Goal: Transaction & Acquisition: Book appointment/travel/reservation

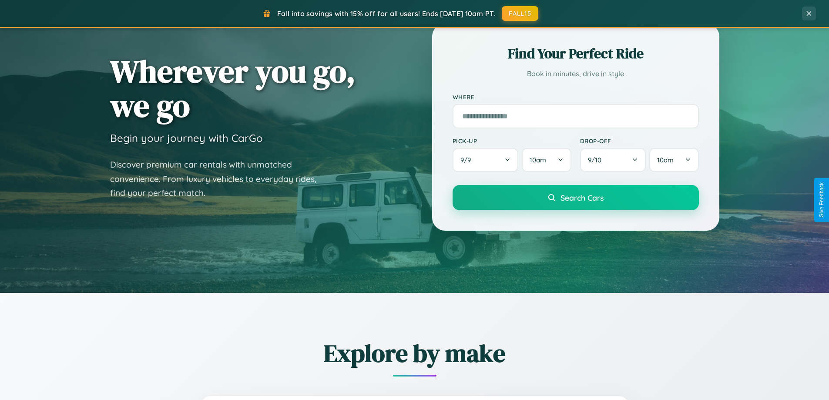
scroll to position [599, 0]
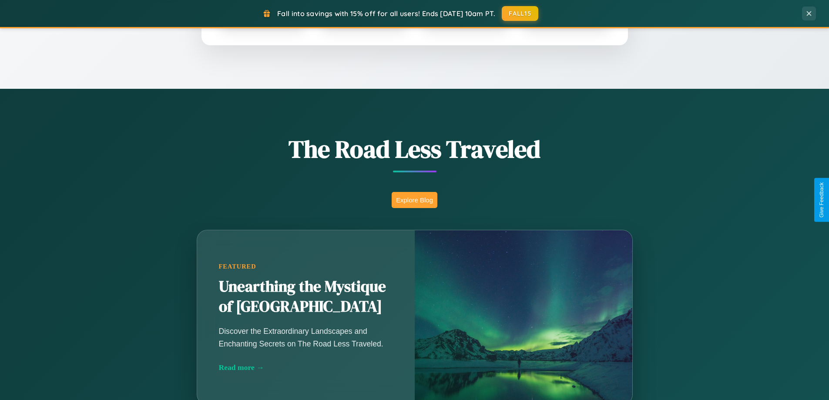
click at [414, 200] on button "Explore Blog" at bounding box center [415, 200] width 46 height 16
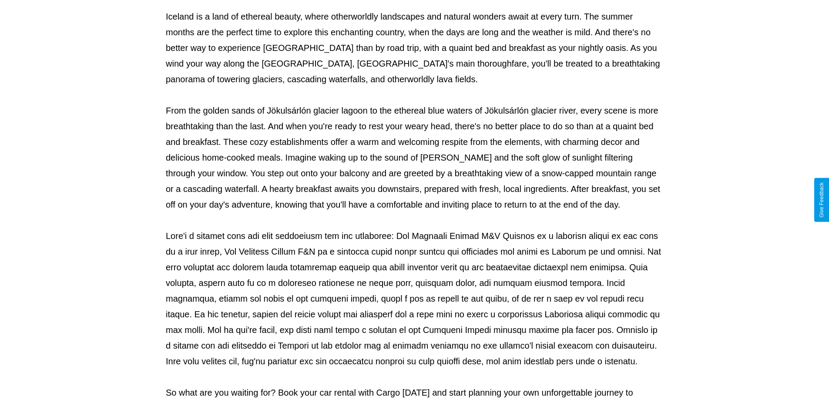
scroll to position [282, 0]
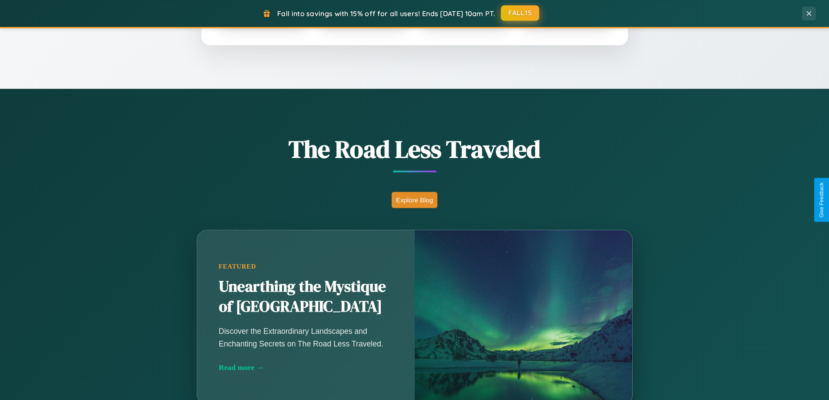
click at [521, 13] on button "FALL15" at bounding box center [520, 13] width 38 height 16
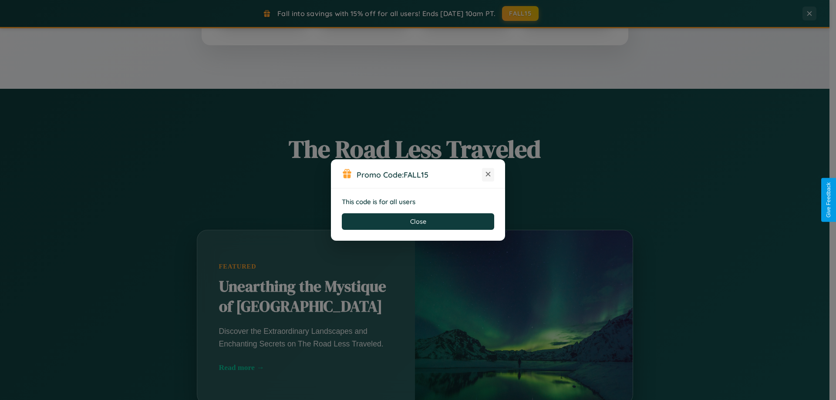
click at [488, 175] on icon at bounding box center [488, 174] width 9 height 9
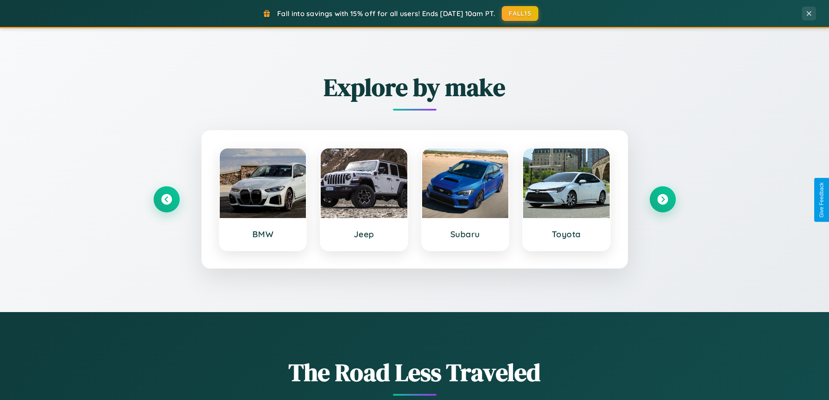
scroll to position [375, 0]
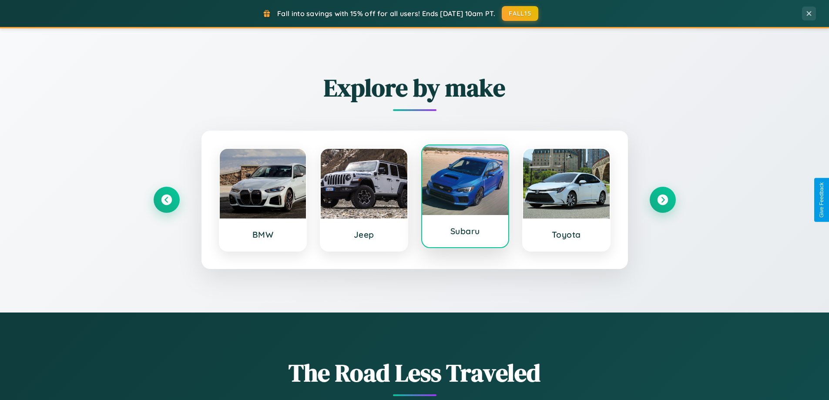
click at [465, 196] on div at bounding box center [465, 180] width 87 height 70
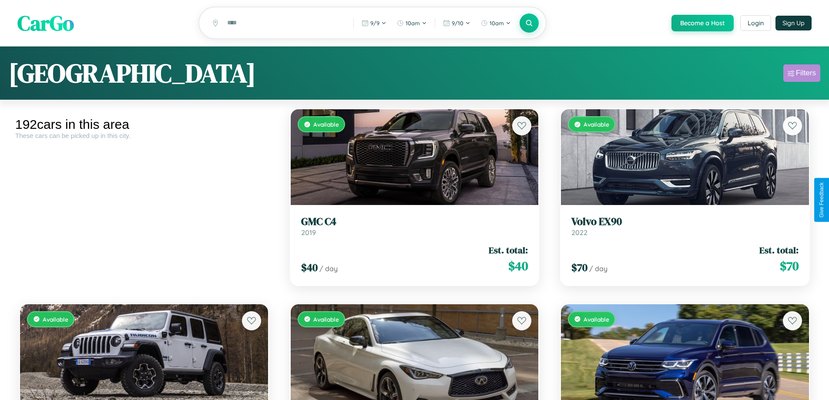
click at [802, 74] on div "Filters" at bounding box center [806, 73] width 20 height 9
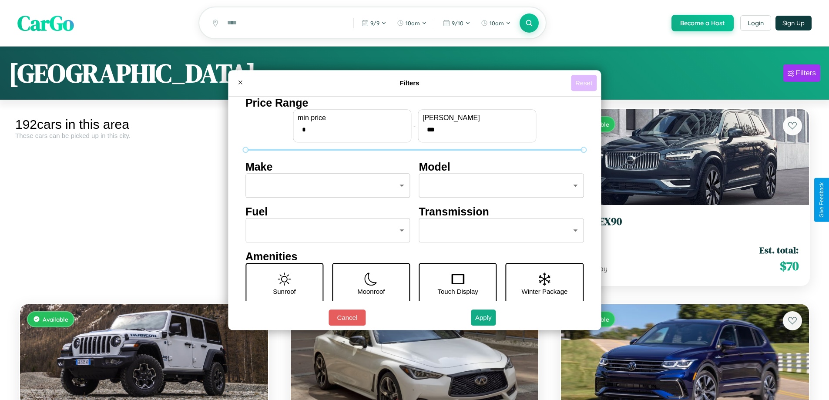
click at [585, 83] on button "Reset" at bounding box center [584, 83] width 26 height 16
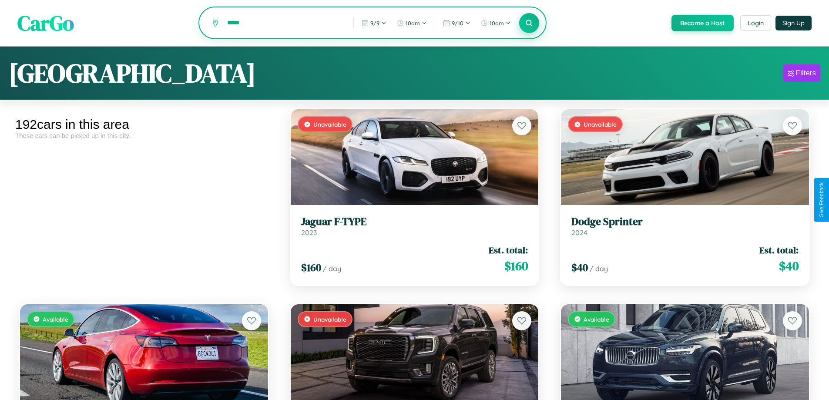
type input "*****"
click at [529, 24] on icon at bounding box center [529, 23] width 8 height 8
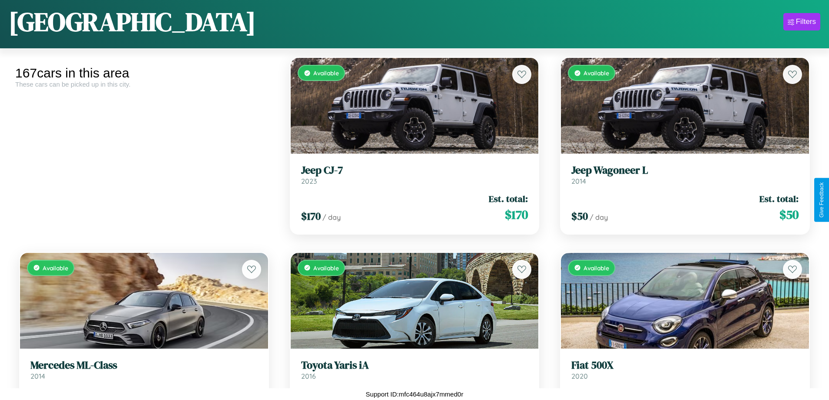
scroll to position [10593, 0]
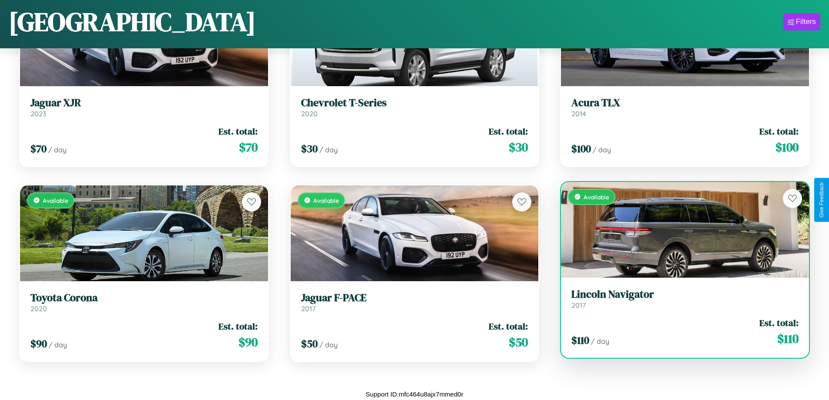
click at [679, 229] on div "Available" at bounding box center [685, 230] width 248 height 96
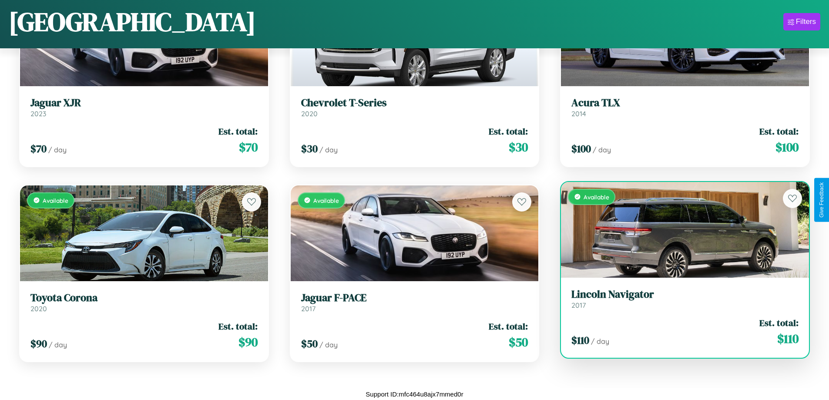
click at [679, 229] on div "Available" at bounding box center [685, 230] width 248 height 96
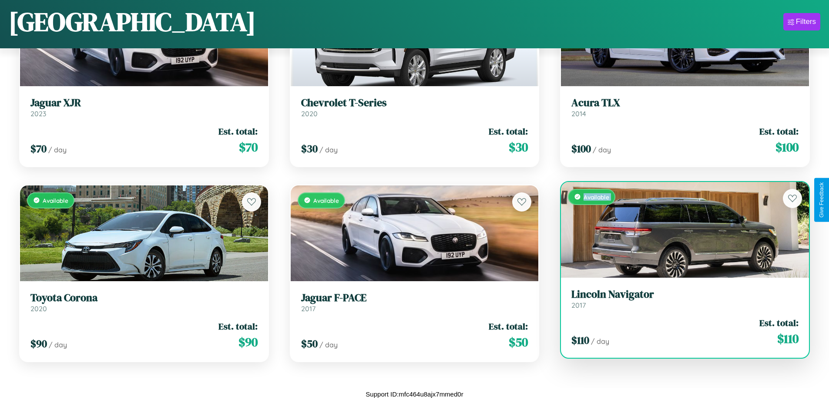
click at [679, 229] on div "Available" at bounding box center [685, 230] width 248 height 96
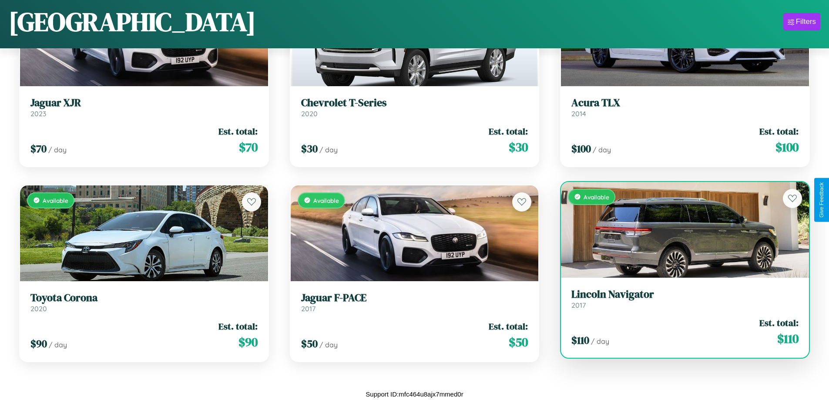
click at [679, 229] on div "Available" at bounding box center [685, 230] width 248 height 96
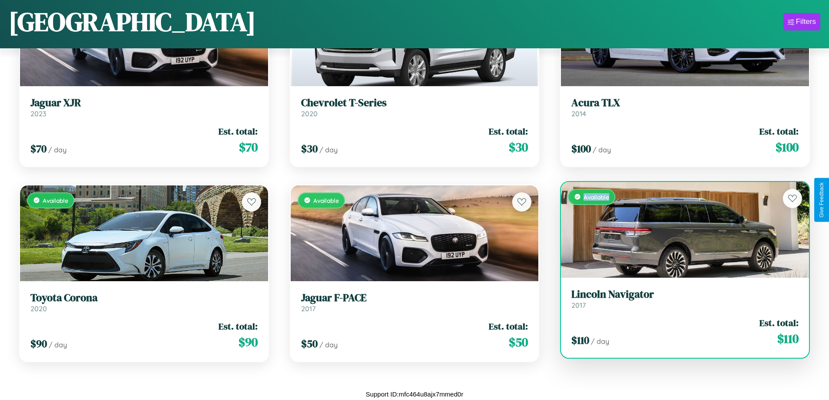
click at [679, 229] on div "Available" at bounding box center [685, 230] width 248 height 96
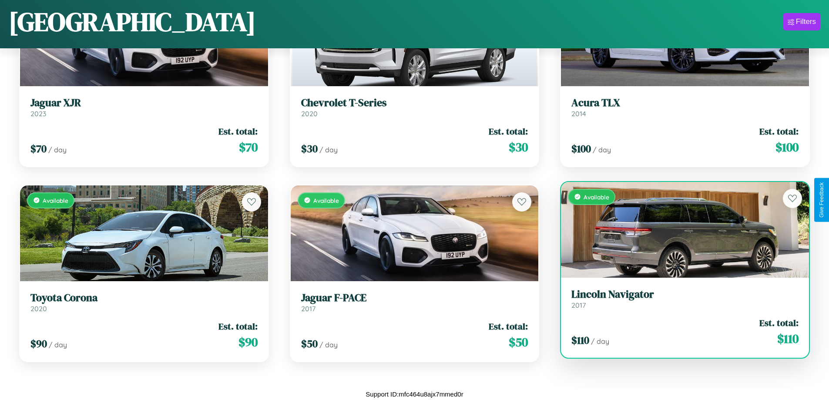
click at [679, 299] on h3 "Lincoln Navigator" at bounding box center [685, 294] width 227 height 13
